Goal: Transaction & Acquisition: Purchase product/service

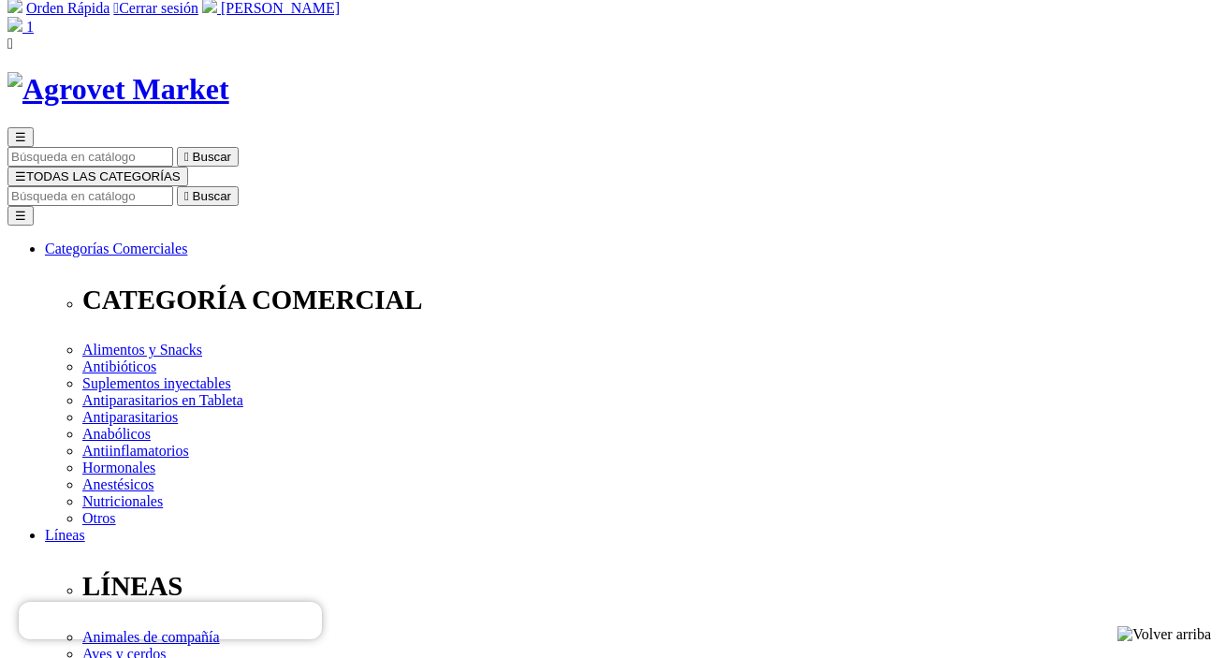
radio input "true"
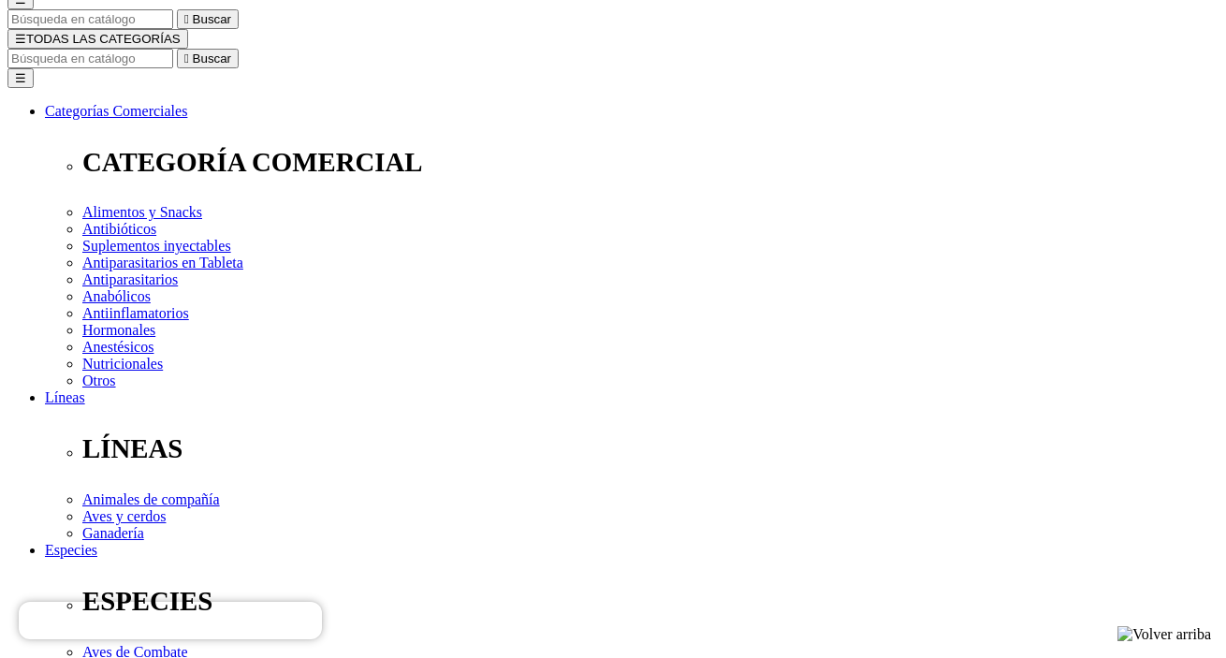
scroll to position [192, 0]
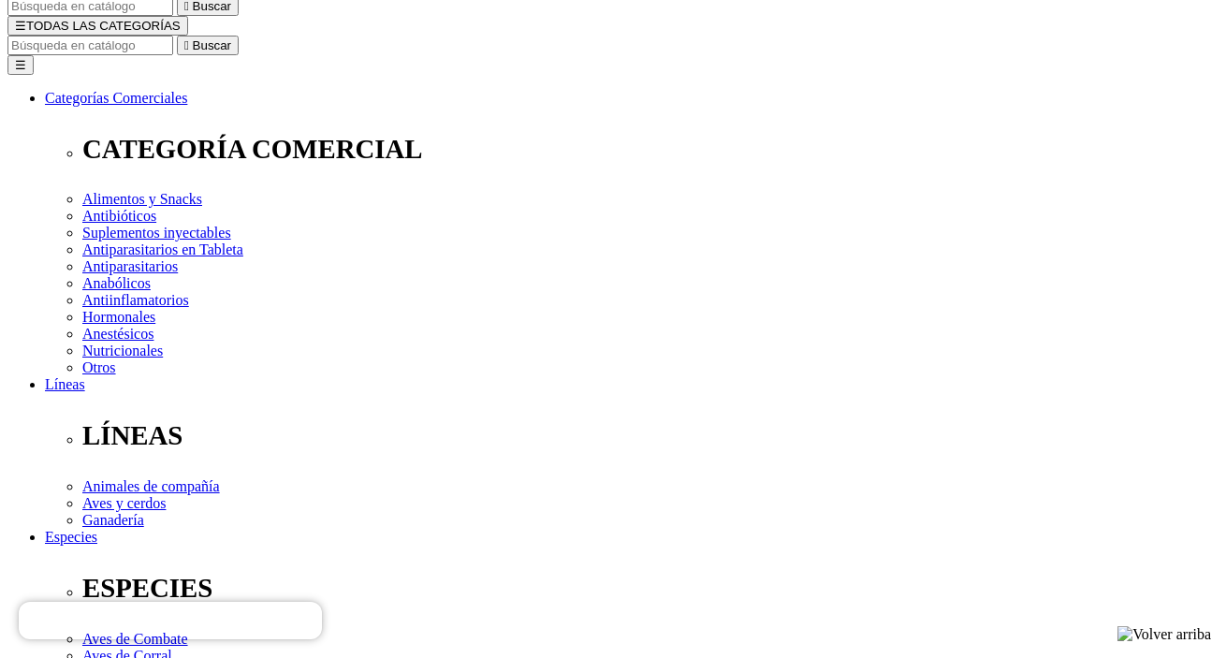
scroll to position [188, 0]
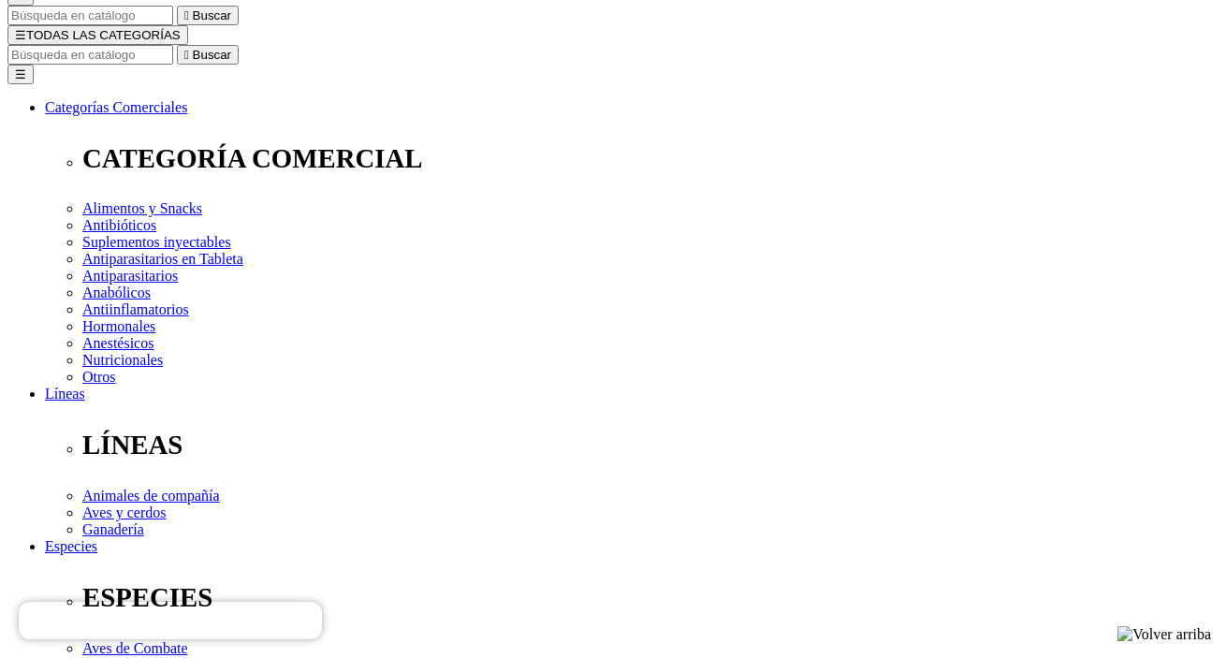
type input "COMPRA1"
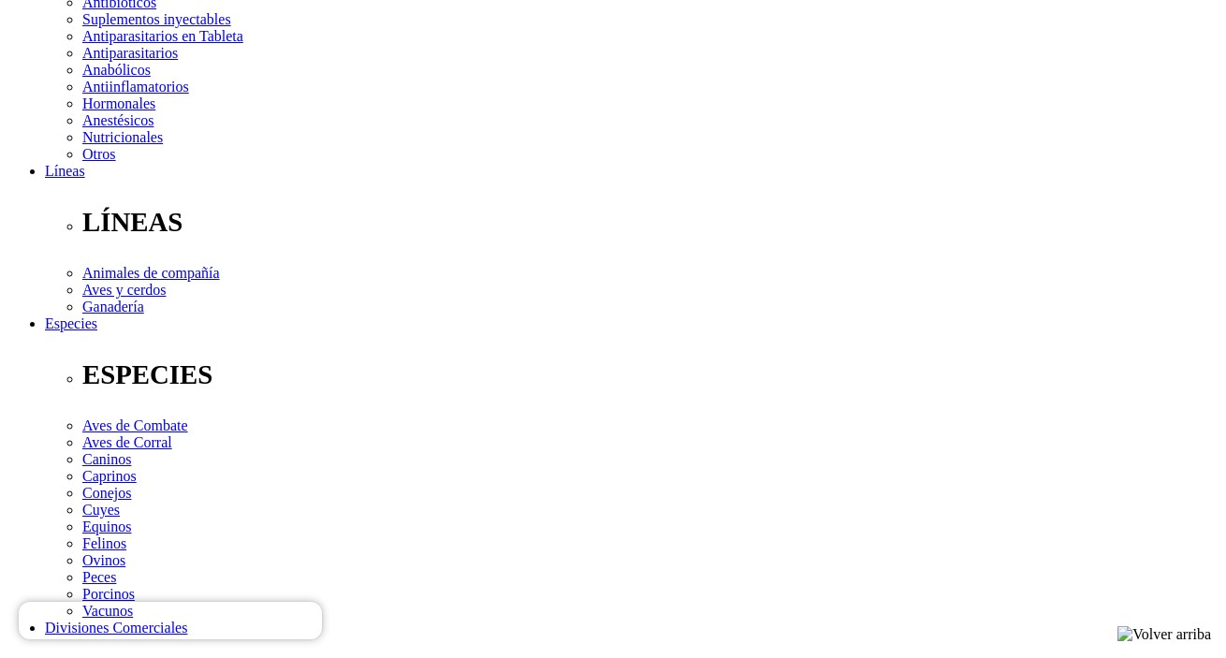
scroll to position [410, 0]
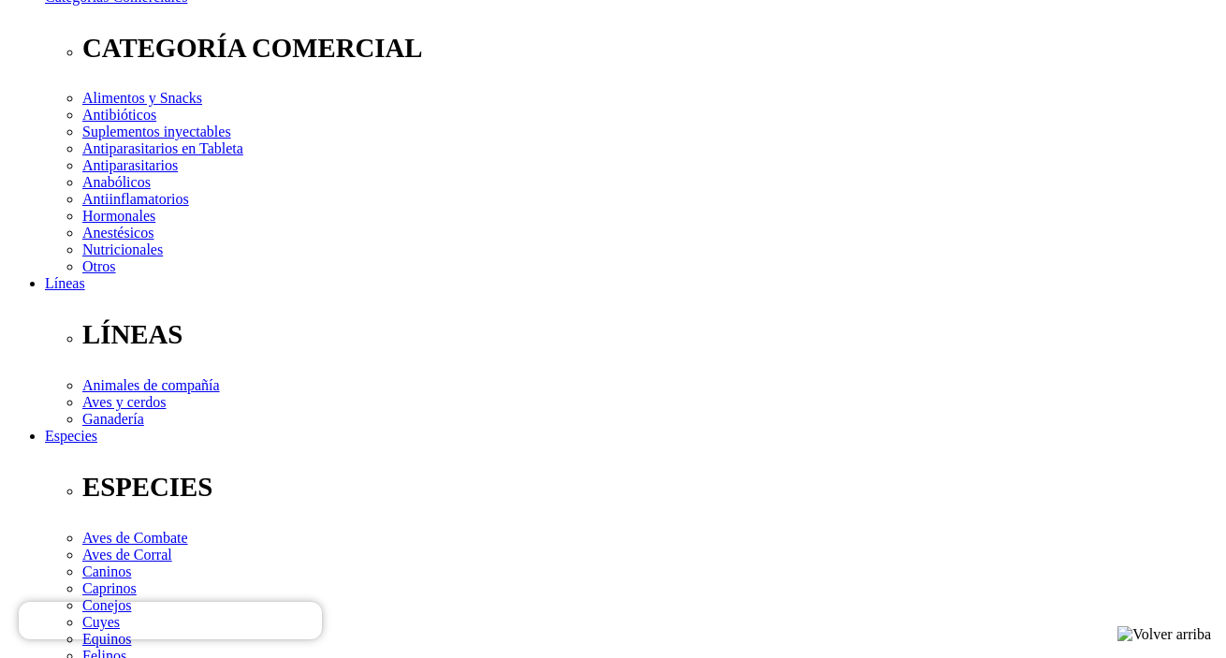
scroll to position [302, 0]
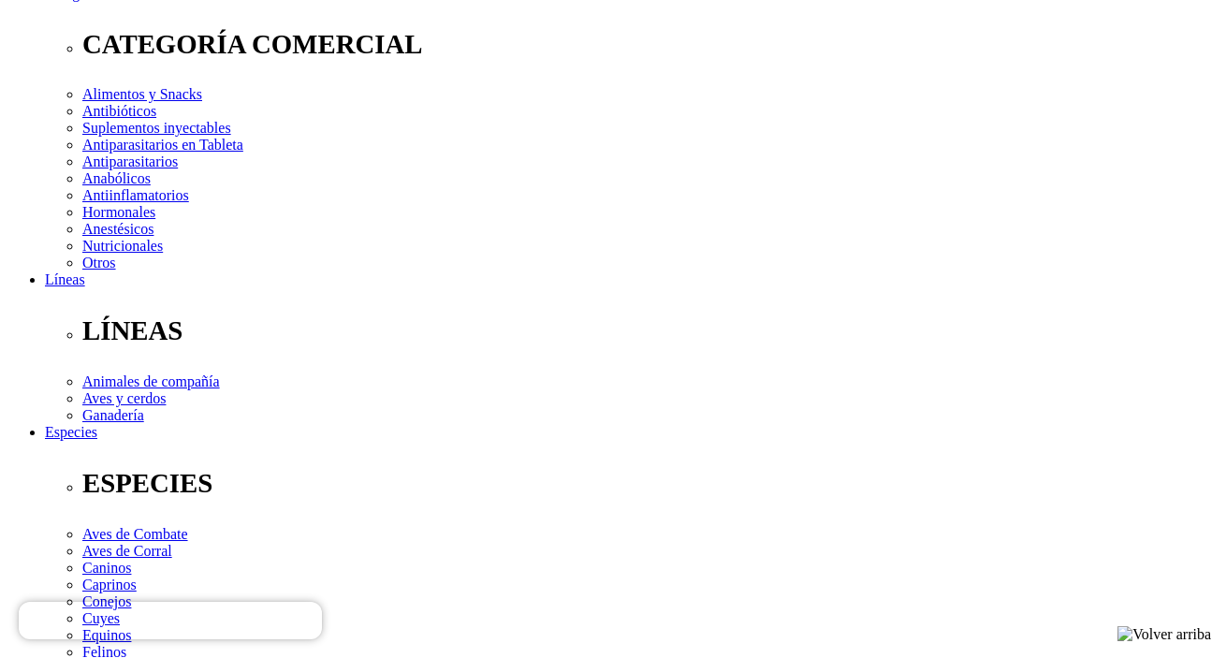
checkbox input "true"
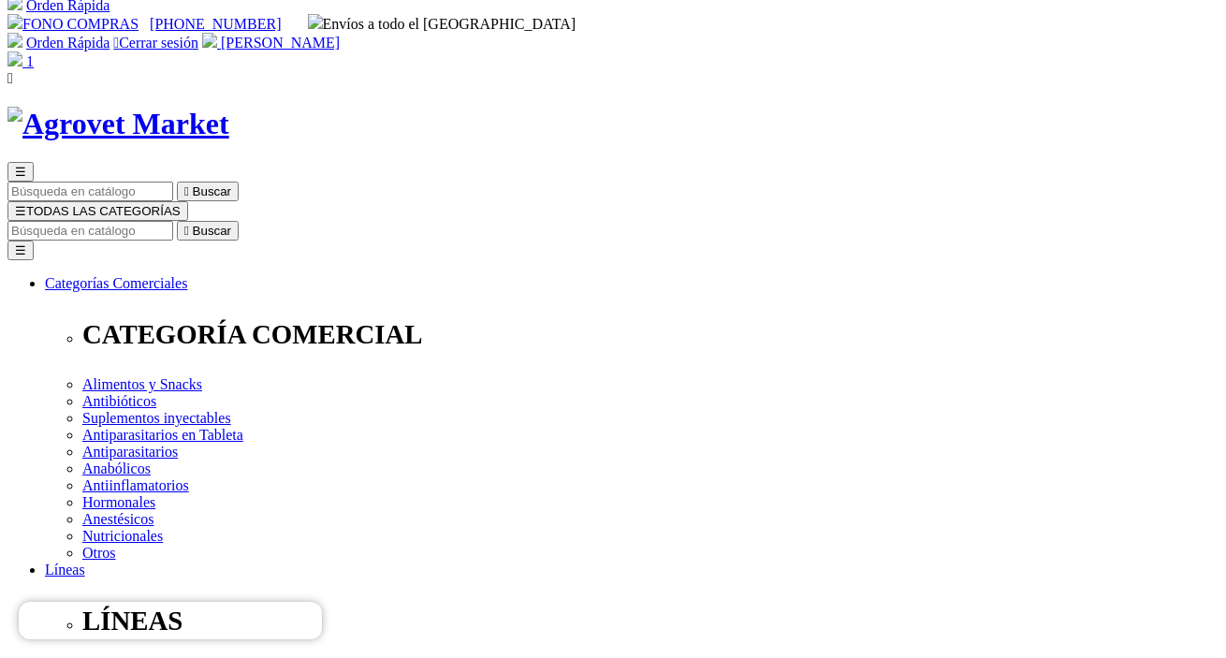
scroll to position [5, 0]
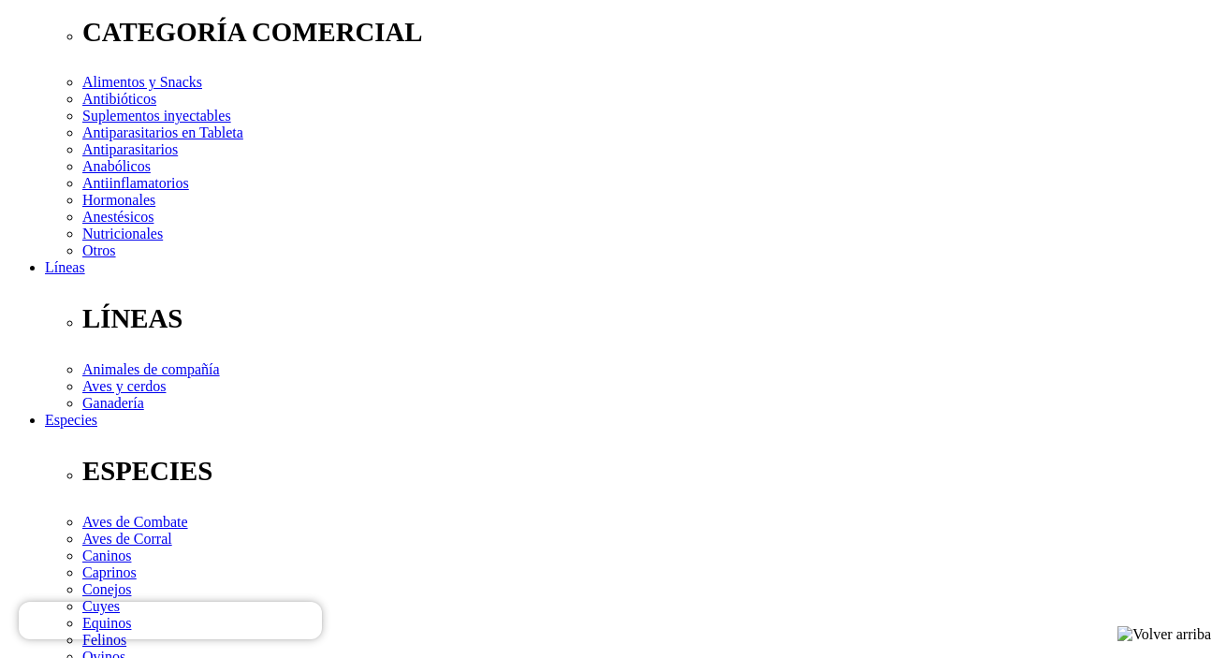
scroll to position [314, 0]
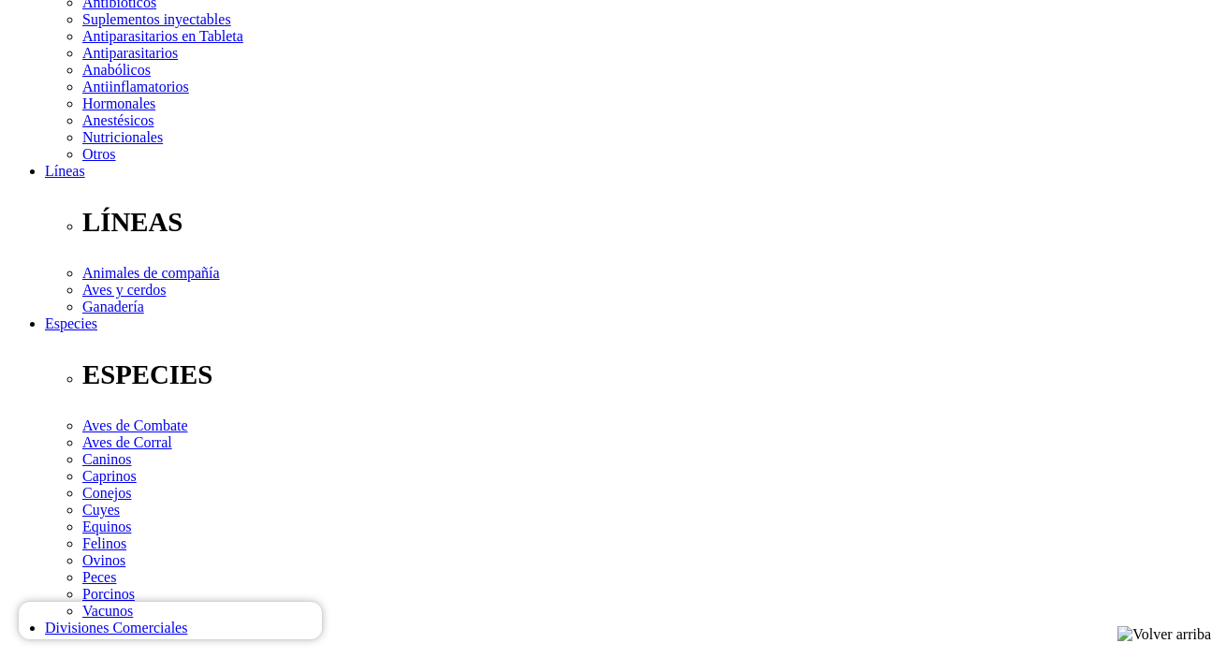
scroll to position [410, 0]
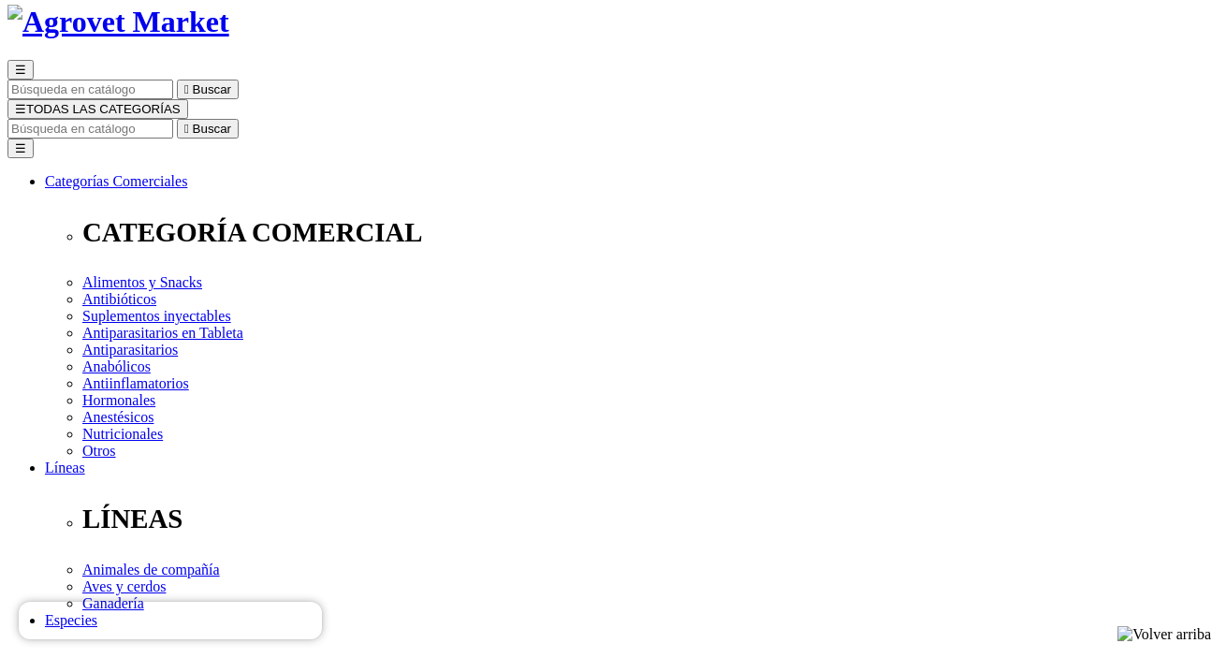
scroll to position [115, 0]
checkbox input "true"
radio input "true"
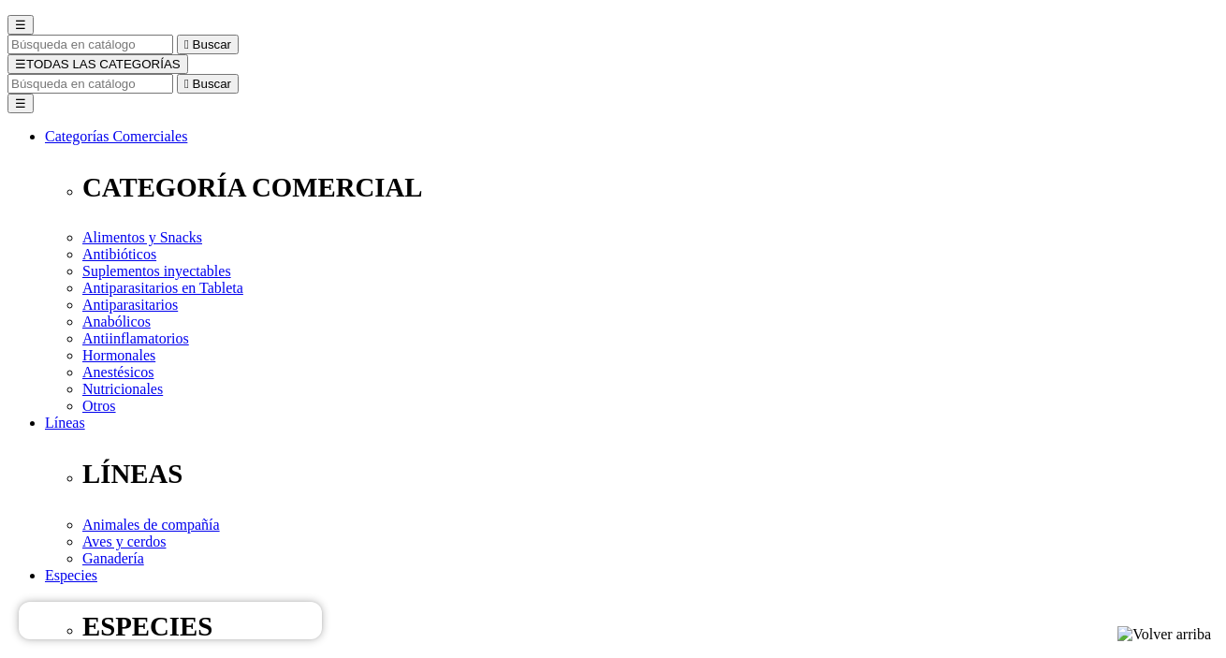
scroll to position [163, 0]
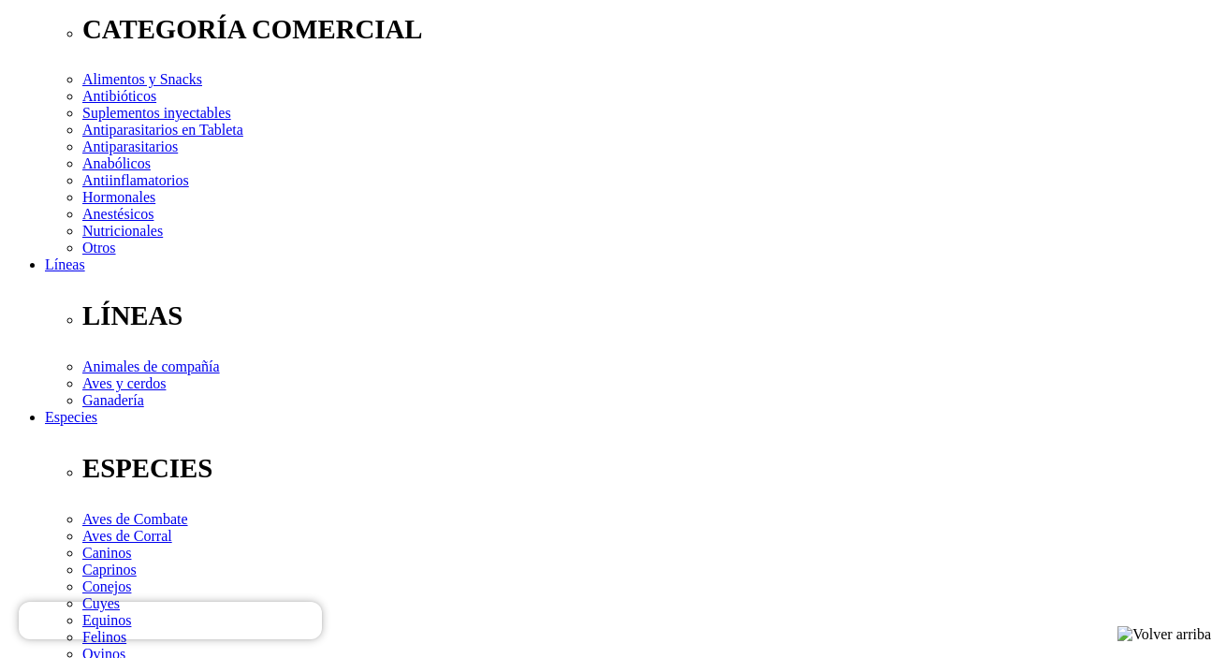
scroll to position [316, 0]
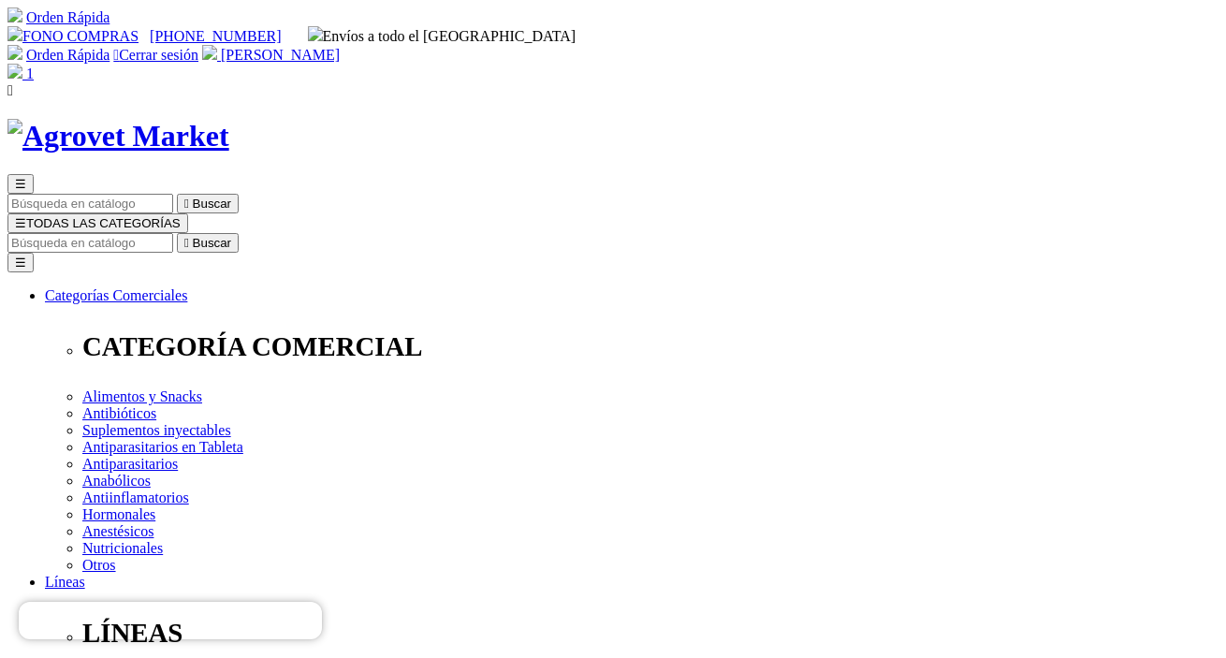
scroll to position [0, 0]
click at [34, 66] on span "1" at bounding box center [29, 74] width 7 height 16
